Goal: Task Accomplishment & Management: Use online tool/utility

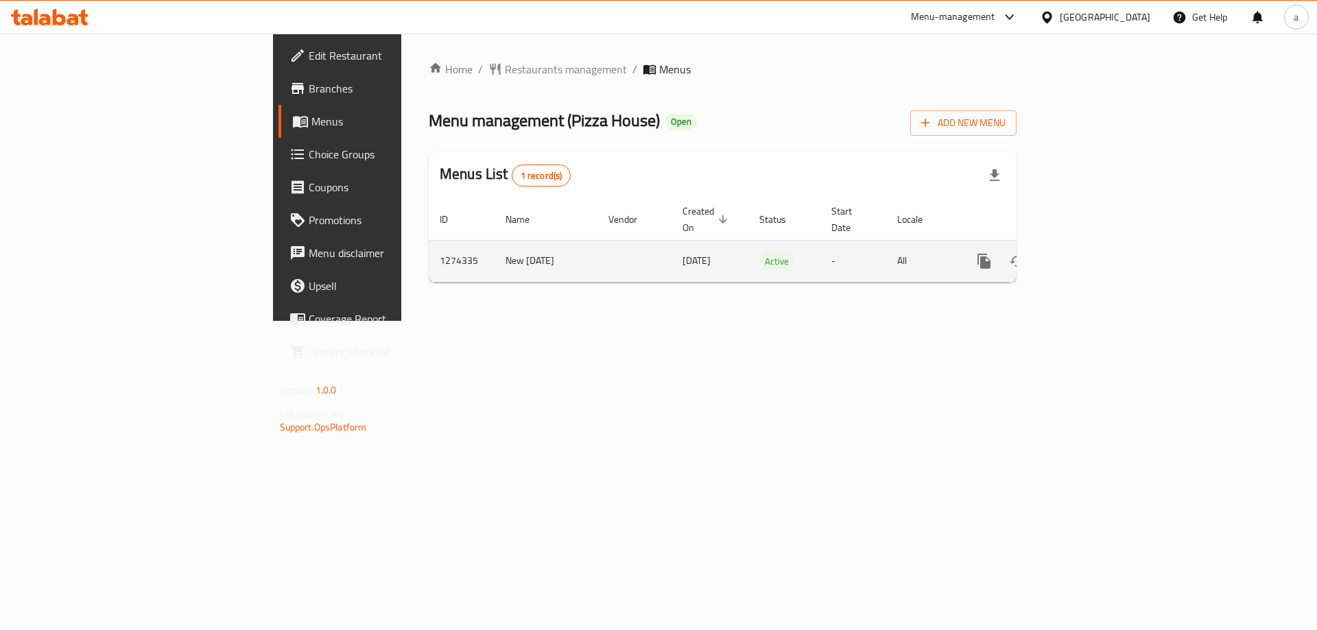
click at [1091, 253] on icon "enhanced table" at bounding box center [1083, 261] width 16 height 16
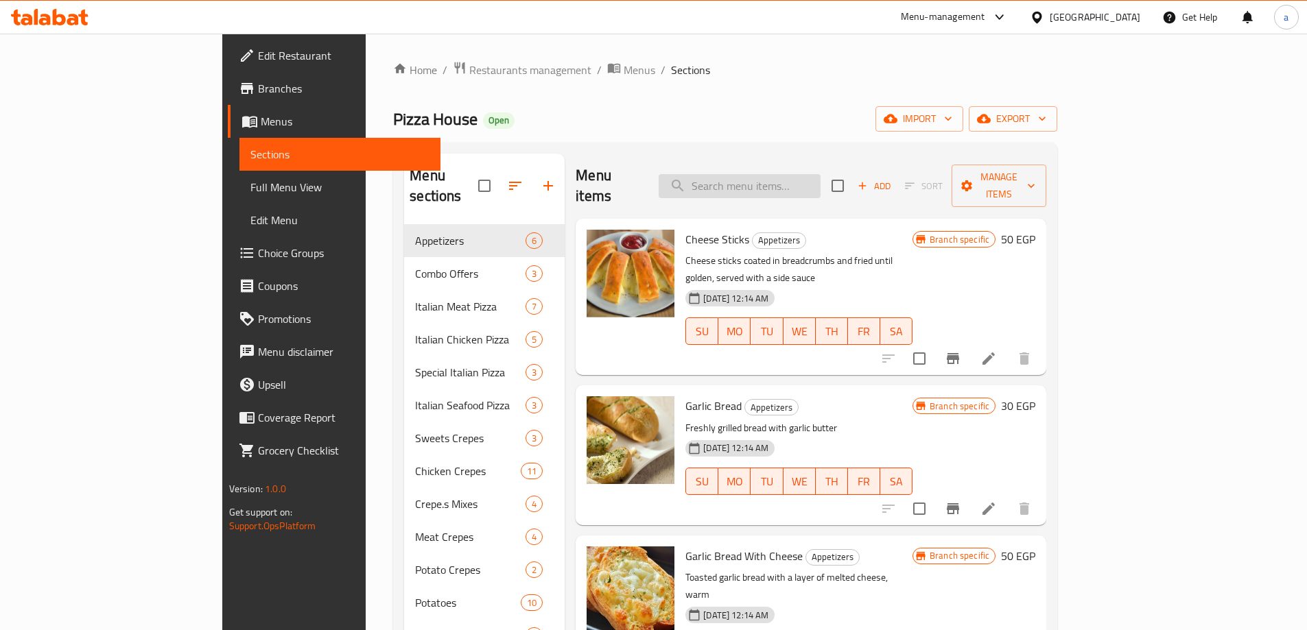
click at [781, 174] on input "search" at bounding box center [740, 186] width 162 height 24
paste input "Add Pizza Sauce"
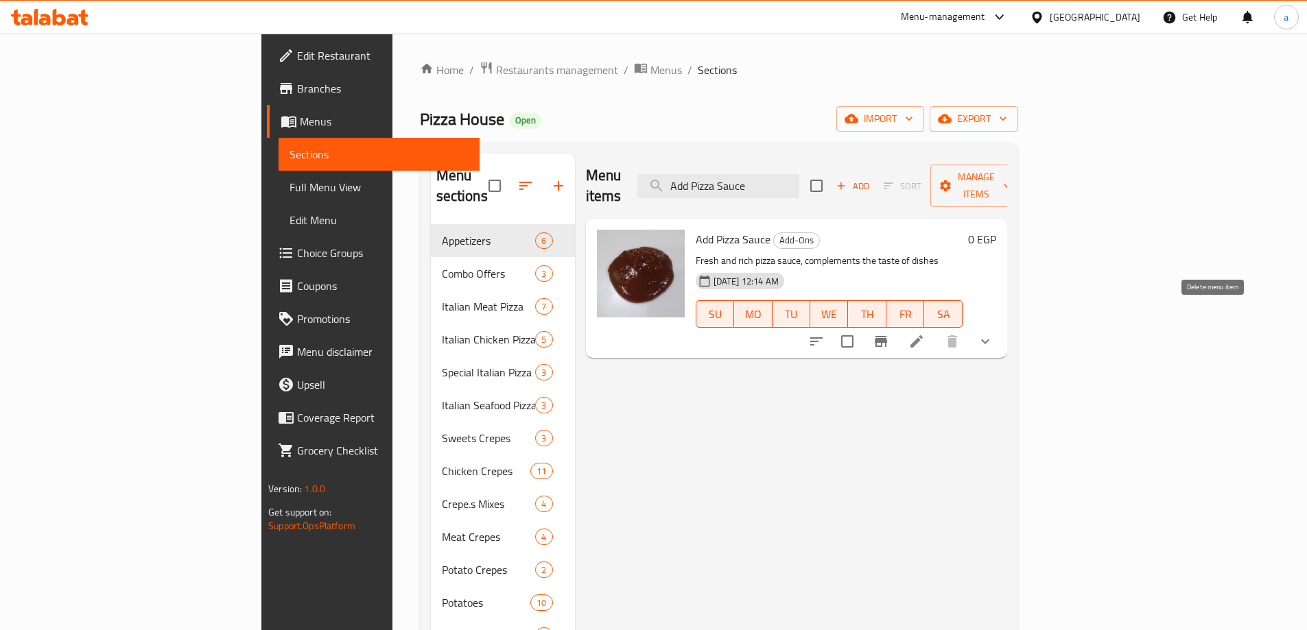
type input "Add Pizza Sauce"
click at [1002, 325] on button "show more" at bounding box center [985, 341] width 33 height 33
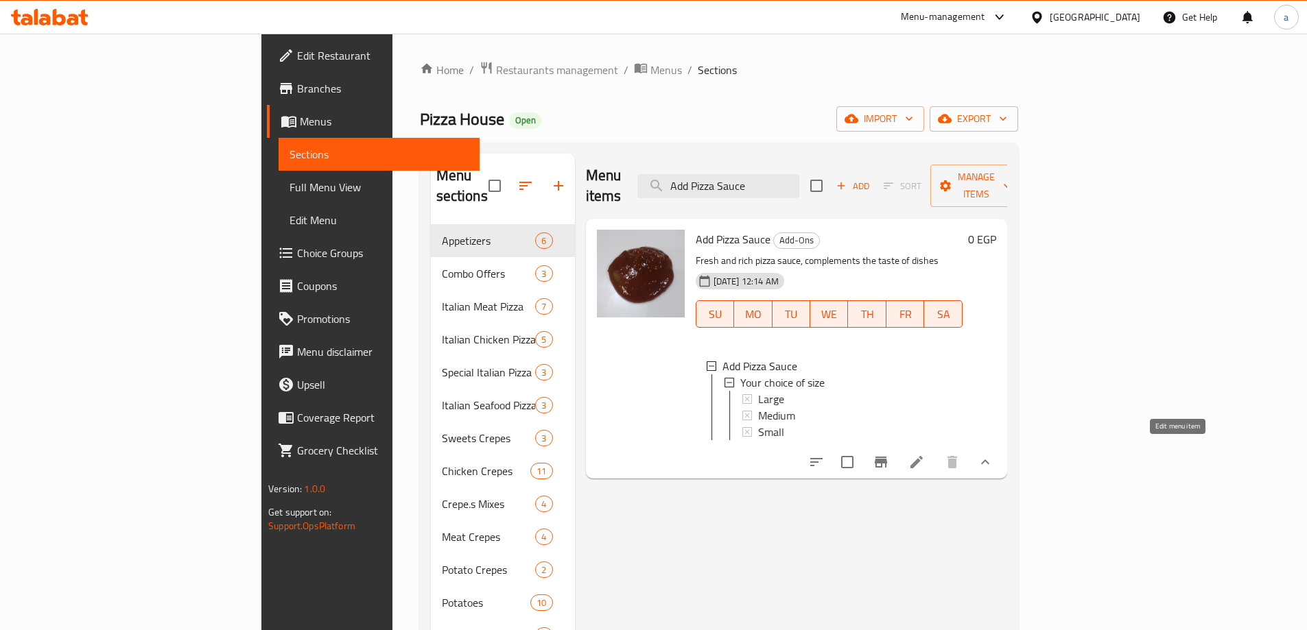
click at [925, 457] on icon at bounding box center [916, 462] width 16 height 16
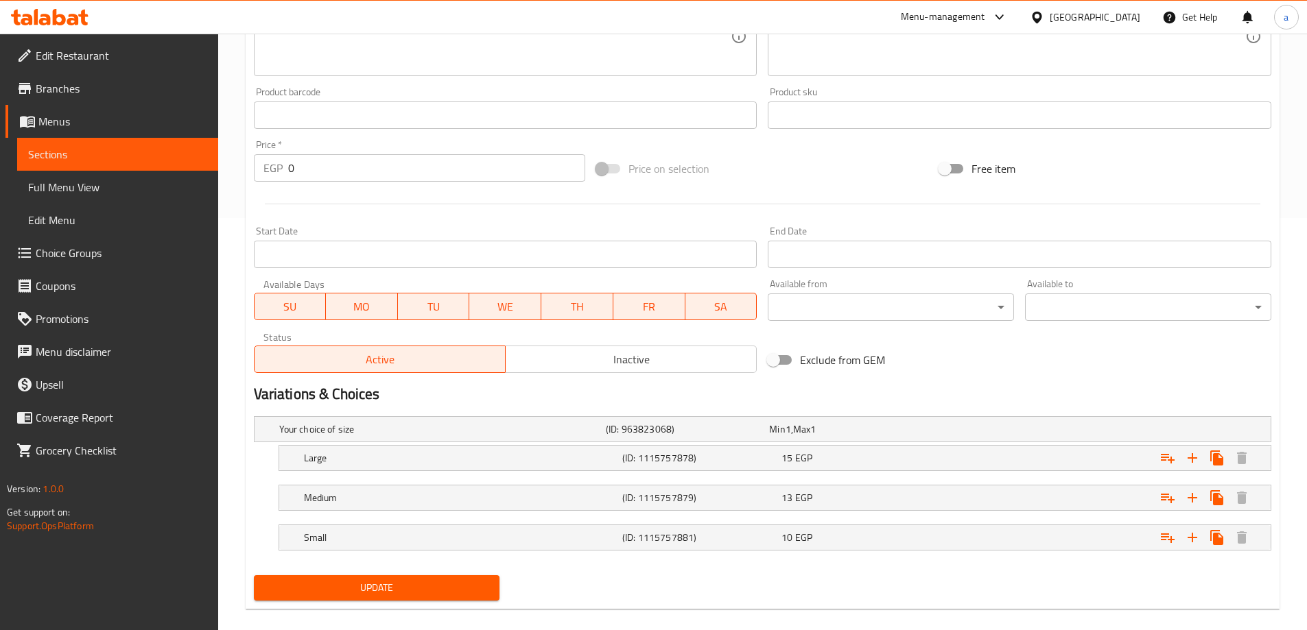
scroll to position [429, 0]
